Goal: Transaction & Acquisition: Purchase product/service

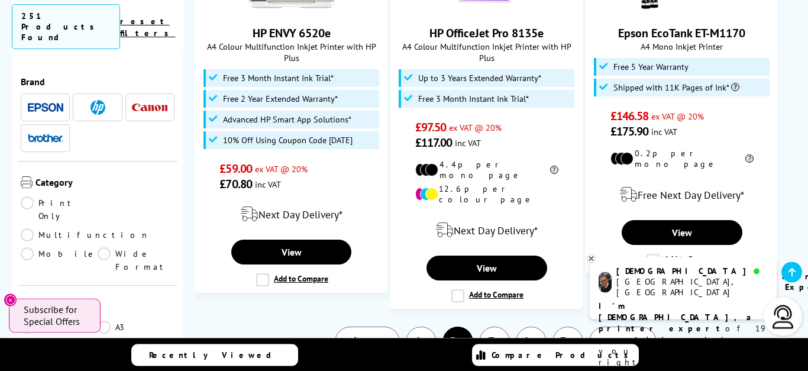
scroll to position [2089, 0]
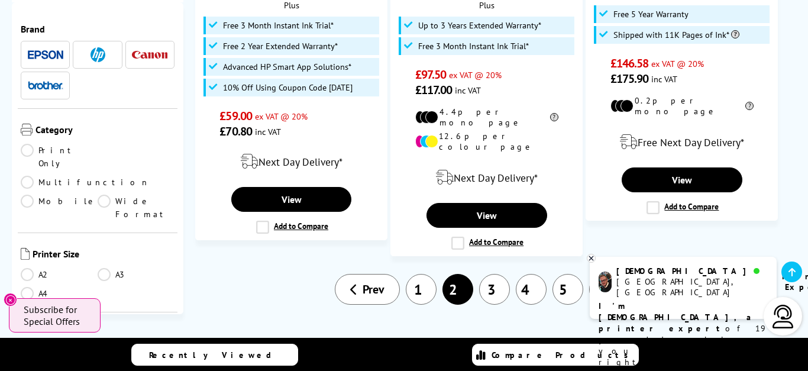
click at [621, 281] on span "Next" at bounding box center [616, 288] width 24 height 15
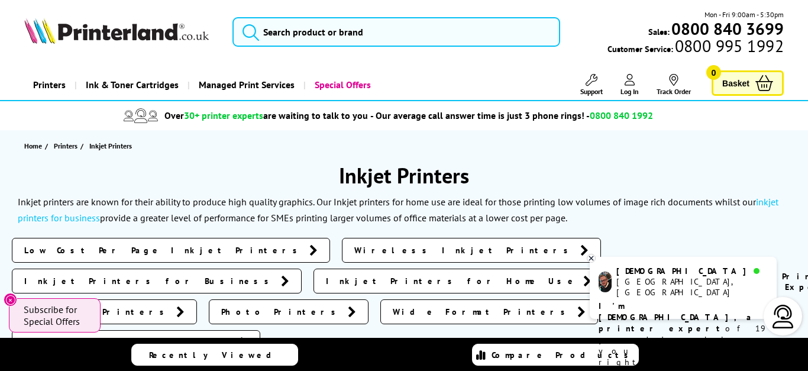
click at [540, 275] on span "Inkjet Printers for Home Use" at bounding box center [451, 281] width 251 height 12
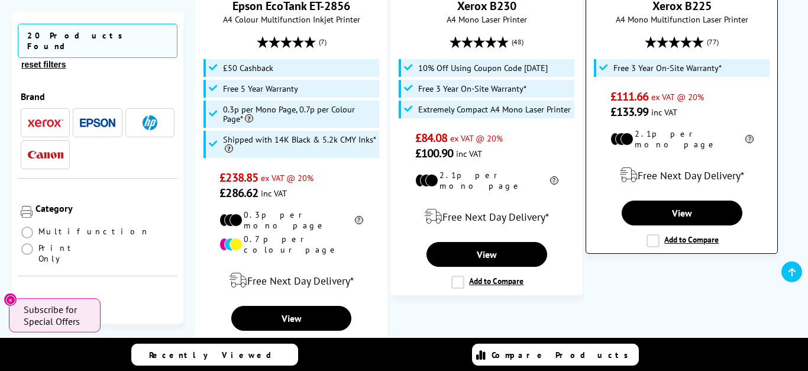
scroll to position [472, 0]
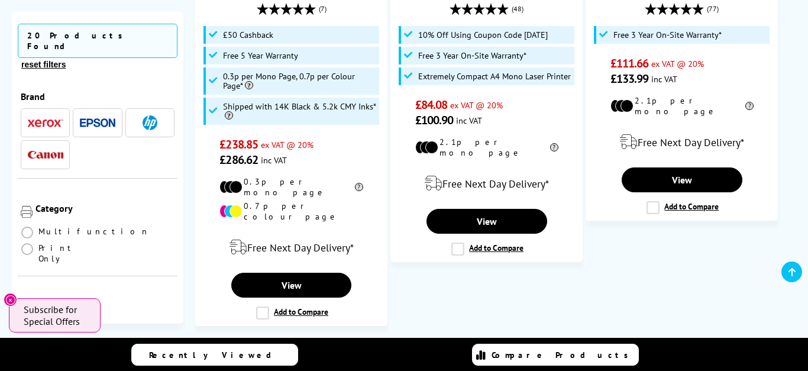
click at [106, 324] on span at bounding box center [104, 330] width 12 height 12
click at [115, 325] on input "radio" at bounding box center [115, 325] width 0 height 0
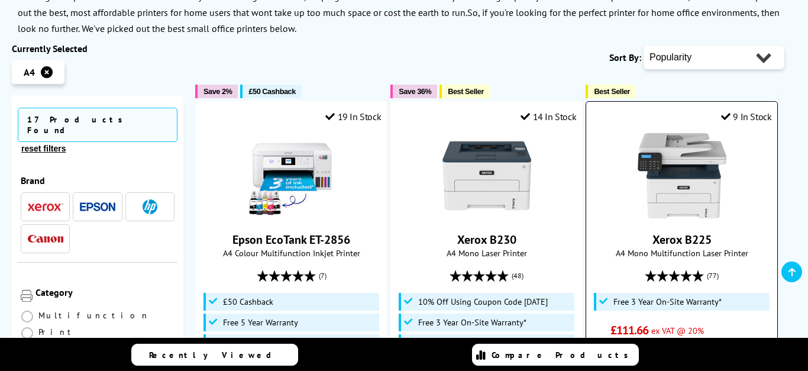
scroll to position [337, 0]
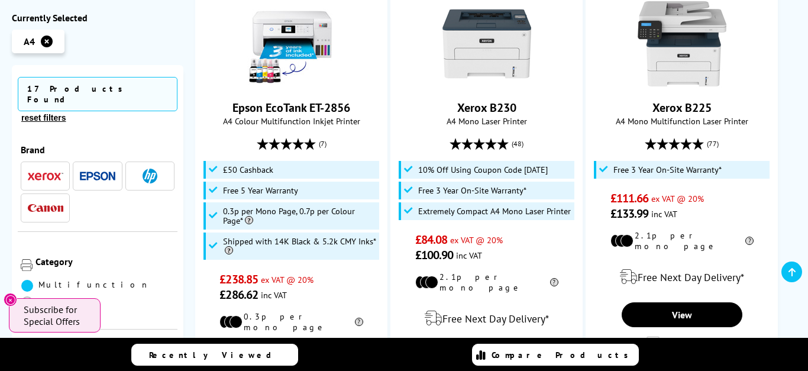
click at [25, 280] on span at bounding box center [27, 286] width 12 height 12
click at [38, 281] on input "radio" at bounding box center [38, 281] width 0 height 0
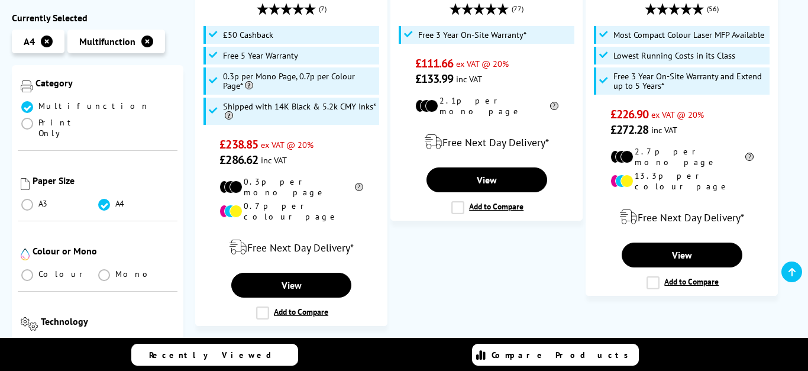
scroll to position [234, 0]
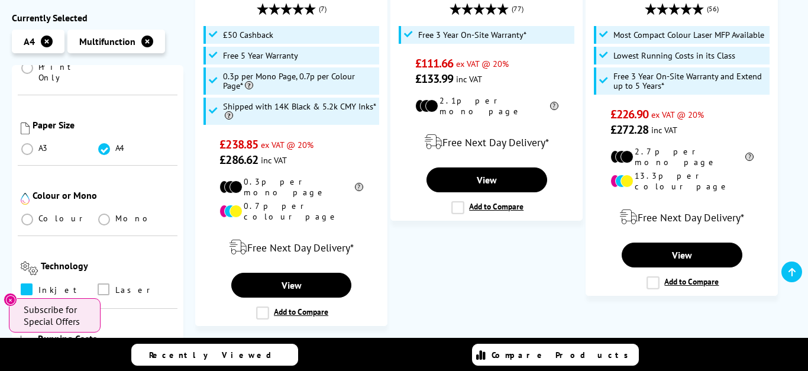
click at [26, 283] on span at bounding box center [27, 289] width 12 height 12
click at [38, 285] on input "checkbox" at bounding box center [38, 285] width 0 height 0
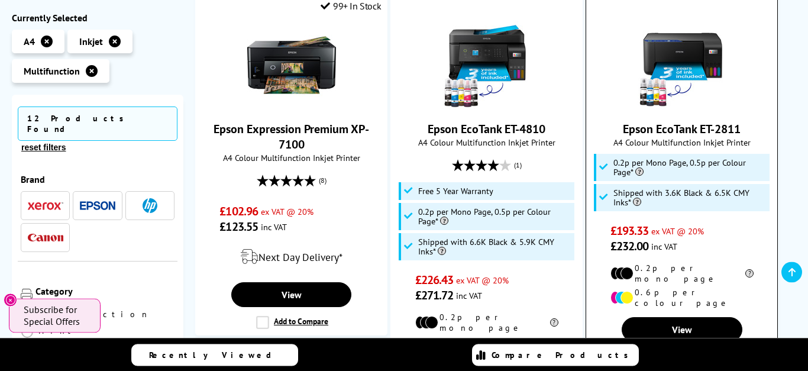
scroll to position [1887, 0]
